Goal: Transaction & Acquisition: Purchase product/service

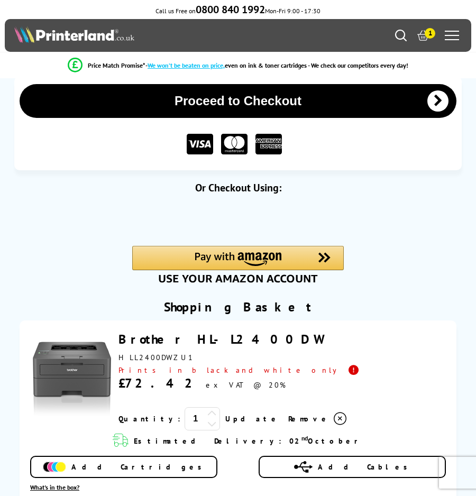
scroll to position [8, 0]
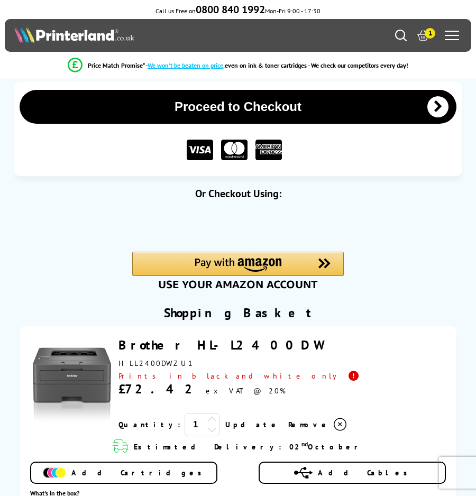
click at [334, 108] on button "Proceed to Checkout" at bounding box center [238, 107] width 437 height 34
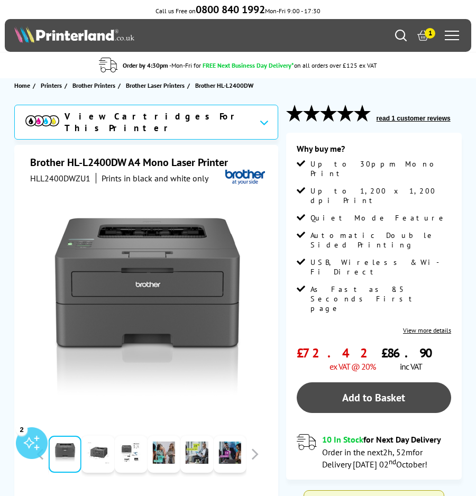
click at [362, 383] on link "Add to Basket" at bounding box center [374, 398] width 154 height 31
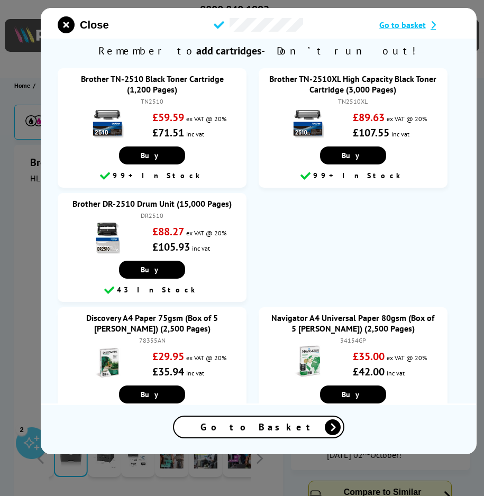
click at [434, 23] on icon at bounding box center [430, 25] width 11 height 8
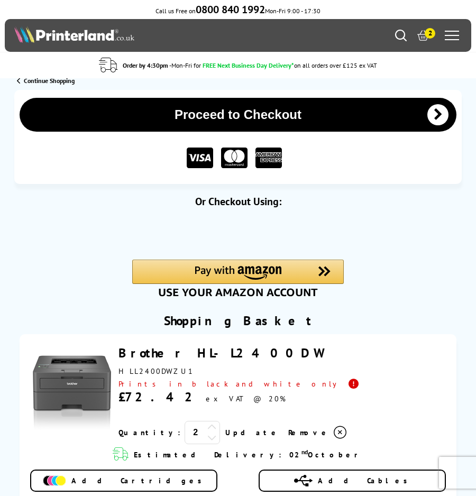
click at [432, 35] on span "2" at bounding box center [430, 33] width 11 height 11
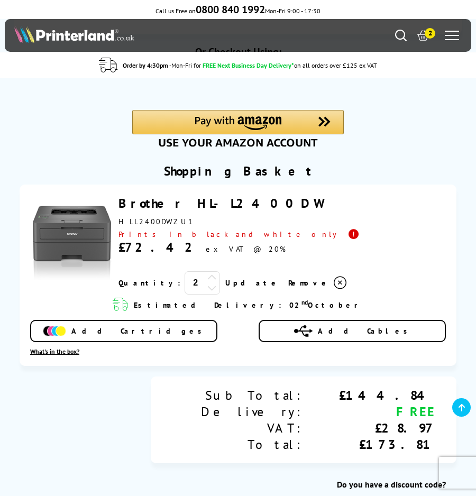
scroll to position [163, 0]
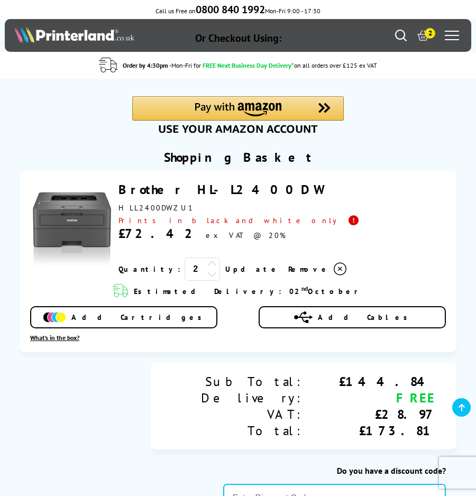
click at [207, 279] on icon at bounding box center [212, 274] width 10 height 10
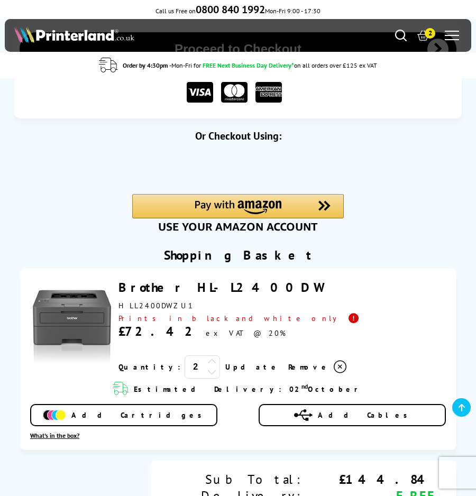
scroll to position [188, 0]
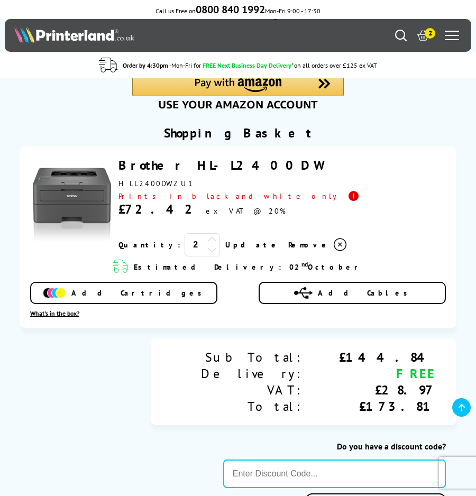
click at [334, 251] on icon at bounding box center [340, 245] width 13 height 13
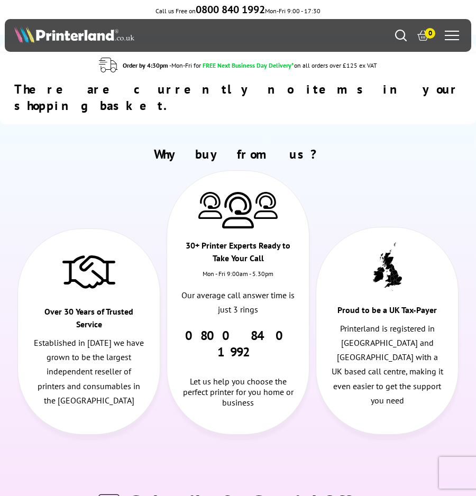
scroll to position [0, 0]
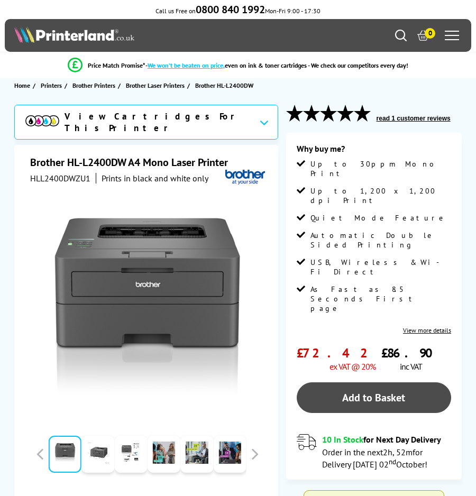
click at [353, 383] on link "Add to Basket" at bounding box center [374, 398] width 154 height 31
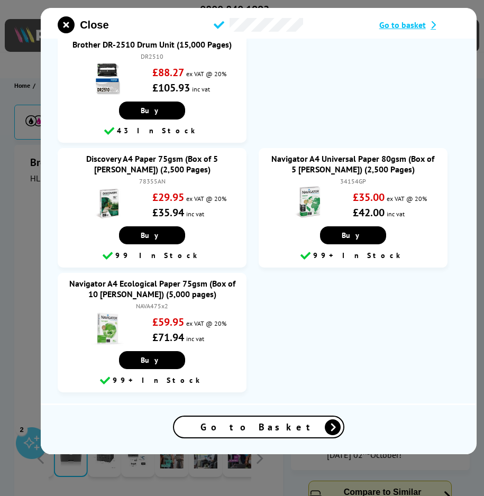
scroll to position [167, 0]
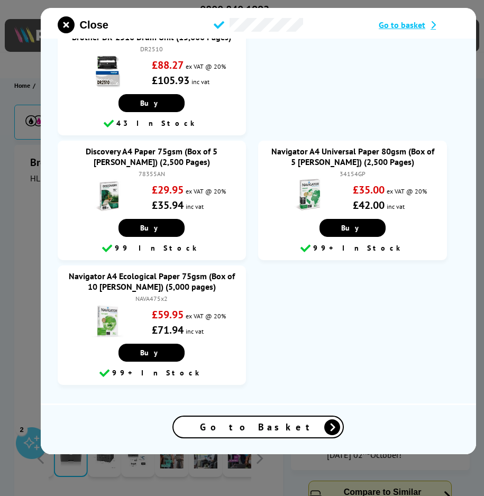
click at [279, 431] on span "Go to Basket" at bounding box center [258, 427] width 116 height 12
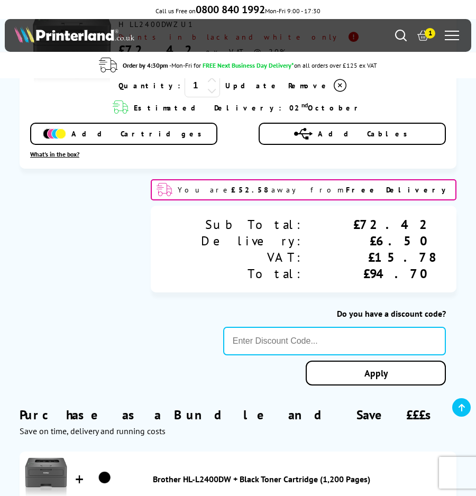
scroll to position [552, 0]
